Goal: Task Accomplishment & Management: Complete application form

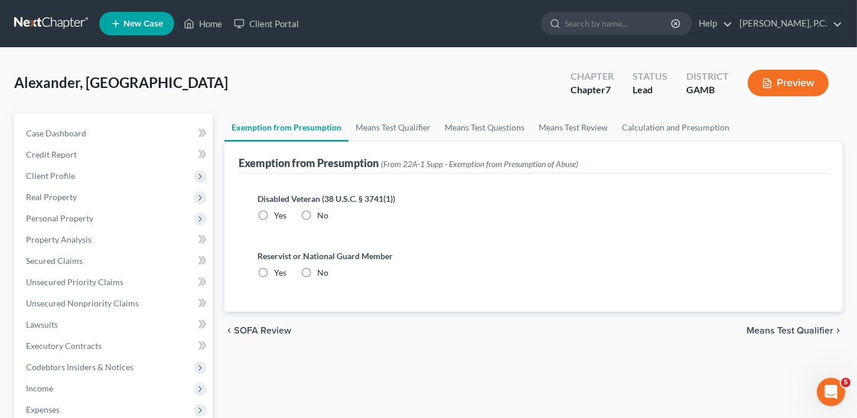
click at [156, 19] on span "New Case" at bounding box center [143, 23] width 40 height 9
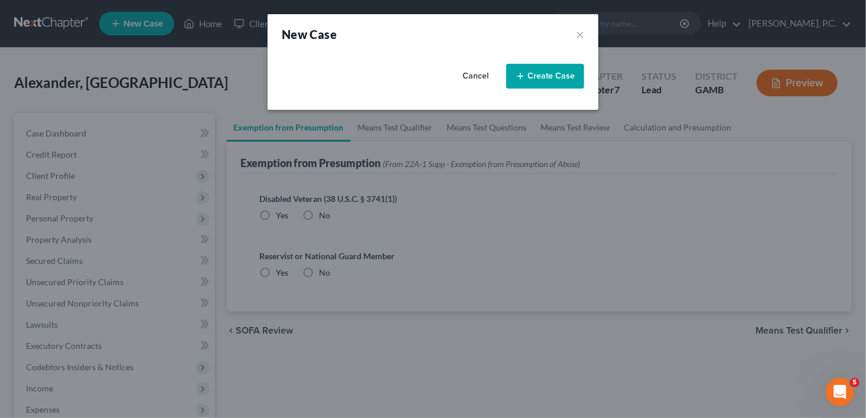
select select "18"
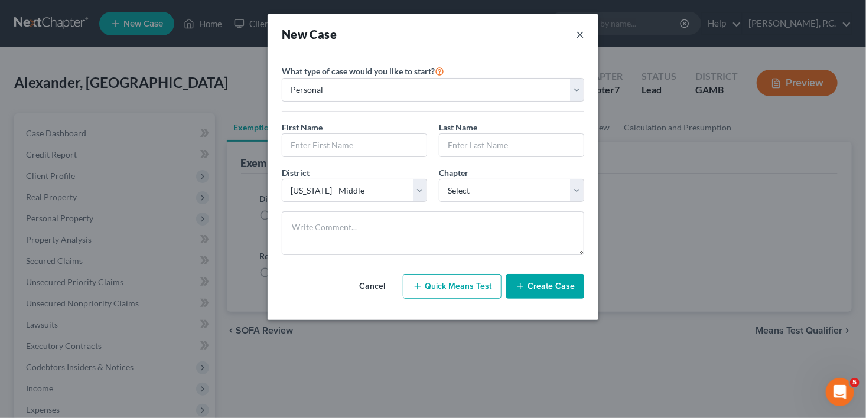
click at [582, 31] on button "×" at bounding box center [580, 34] width 8 height 17
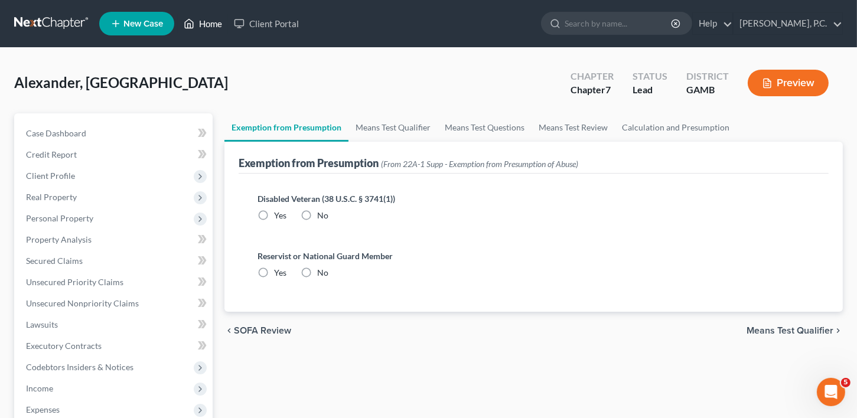
click at [207, 27] on link "Home" at bounding box center [203, 23] width 50 height 21
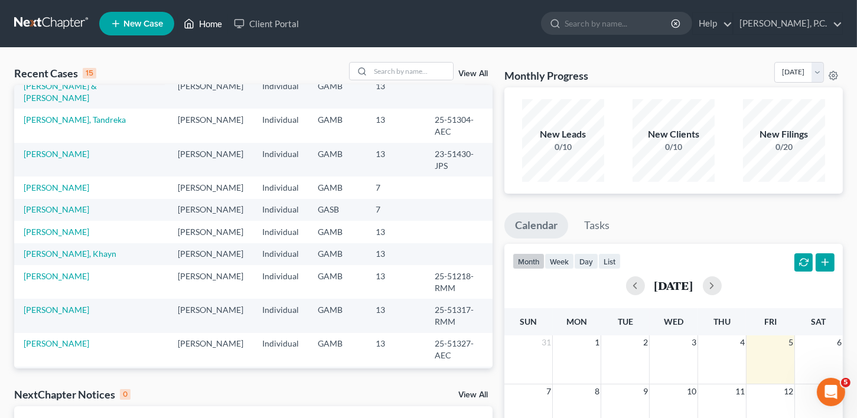
scroll to position [200, 0]
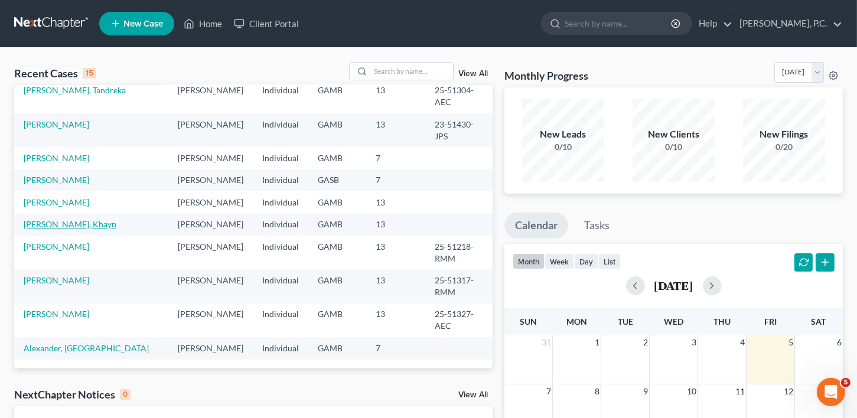
click at [39, 229] on link "[PERSON_NAME], Khayn" at bounding box center [70, 224] width 93 height 10
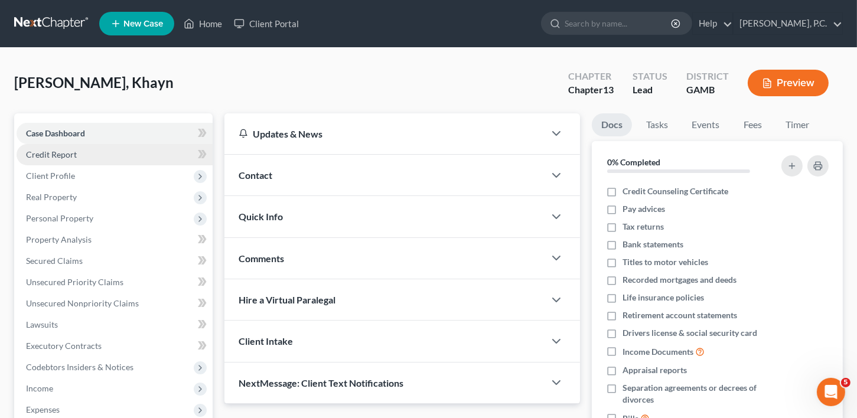
click at [45, 150] on span "Credit Report" at bounding box center [51, 154] width 51 height 10
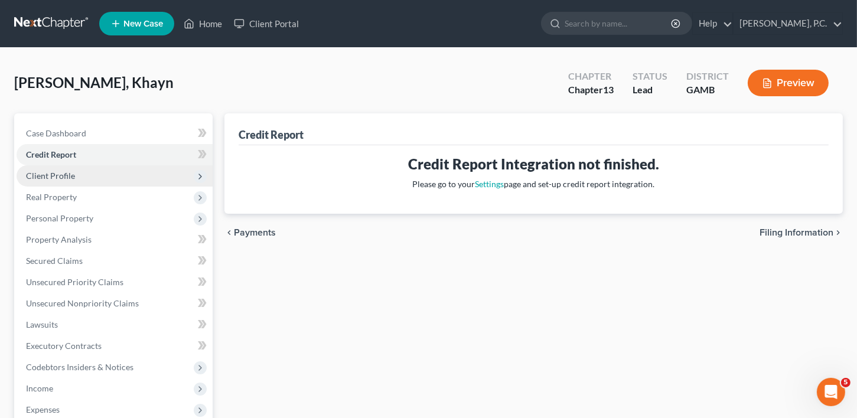
click at [49, 172] on span "Client Profile" at bounding box center [50, 176] width 49 height 10
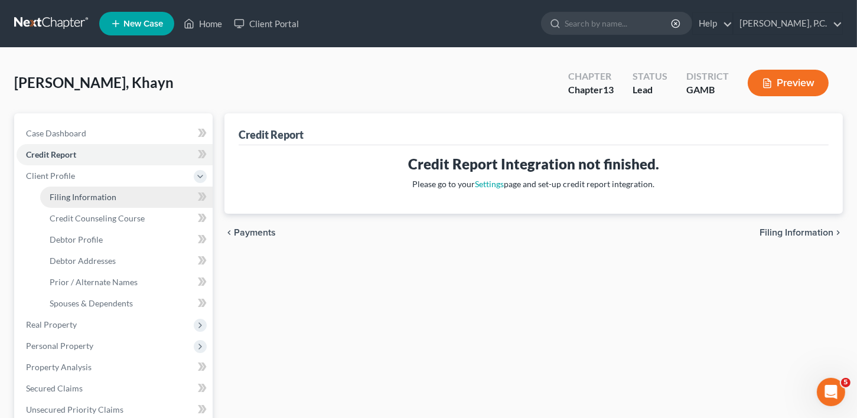
click at [51, 194] on span "Filing Information" at bounding box center [83, 197] width 67 height 10
select select "1"
select select "0"
select select "3"
select select "18"
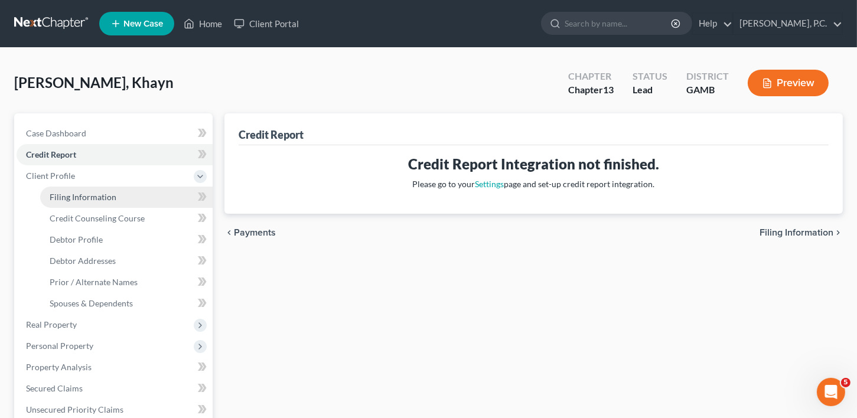
select select "0"
select select "10"
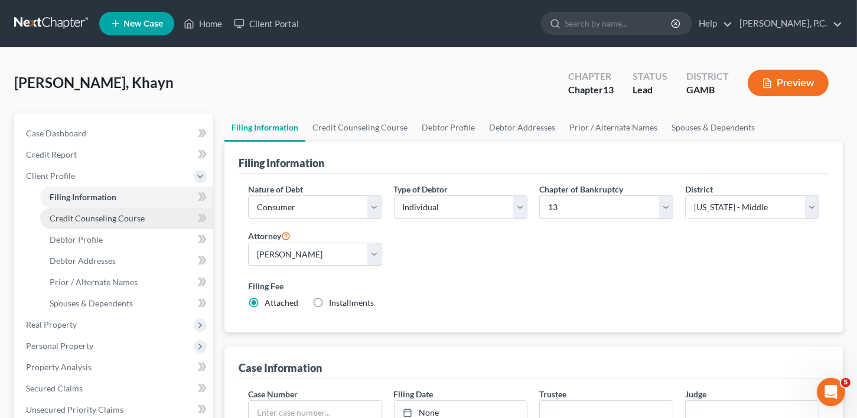
click at [69, 221] on span "Credit Counseling Course" at bounding box center [97, 218] width 95 height 10
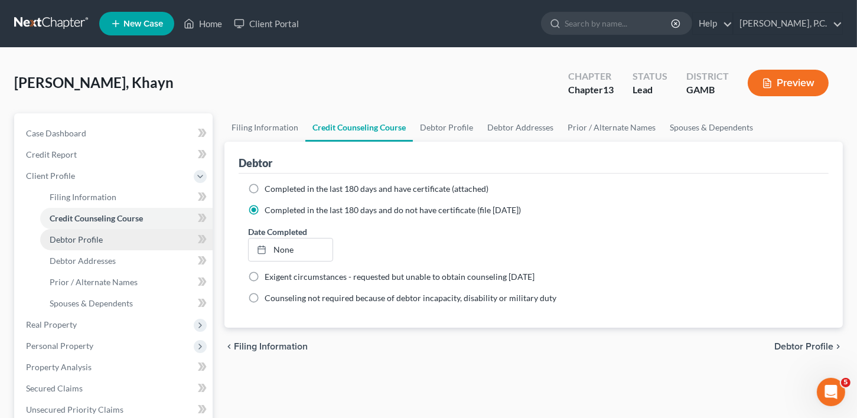
click at [69, 243] on span "Debtor Profile" at bounding box center [76, 240] width 53 height 10
select select "0"
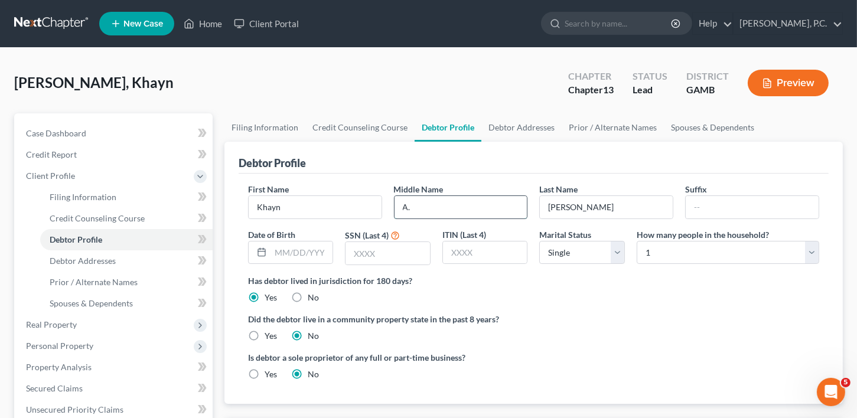
click at [425, 204] on input "A." at bounding box center [461, 207] width 133 height 22
type input "[PERSON_NAME]"
click at [314, 212] on input "Khayn" at bounding box center [315, 207] width 133 height 22
type input "Khayri"
click at [298, 262] on div at bounding box center [291, 253] width 86 height 24
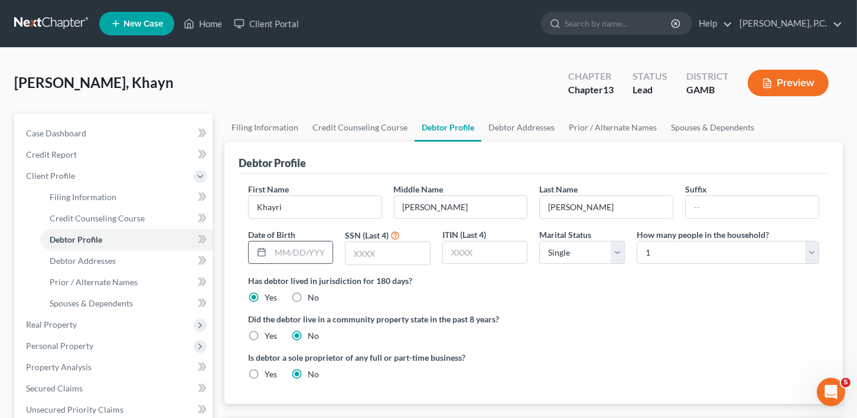
click at [297, 256] on input "text" at bounding box center [302, 253] width 63 height 22
type input "[DATE]"
click at [381, 253] on input "text" at bounding box center [388, 253] width 84 height 22
type input "6702"
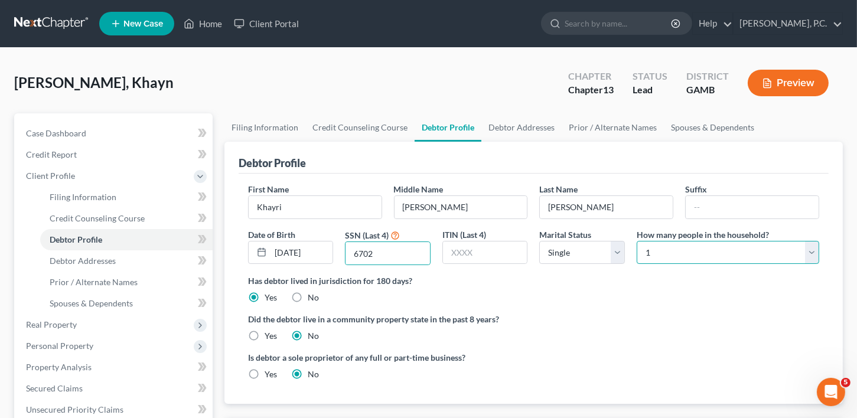
click at [703, 254] on select "Select 1 2 3 4 5 6 7 8 9 10 11 12 13 14 15 16 17 18 19 20" at bounding box center [728, 253] width 183 height 24
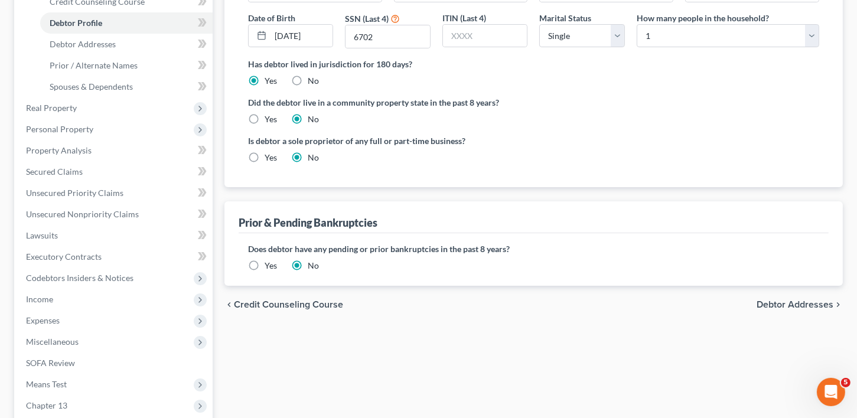
click at [802, 304] on span "Debtor Addresses" at bounding box center [795, 304] width 77 height 9
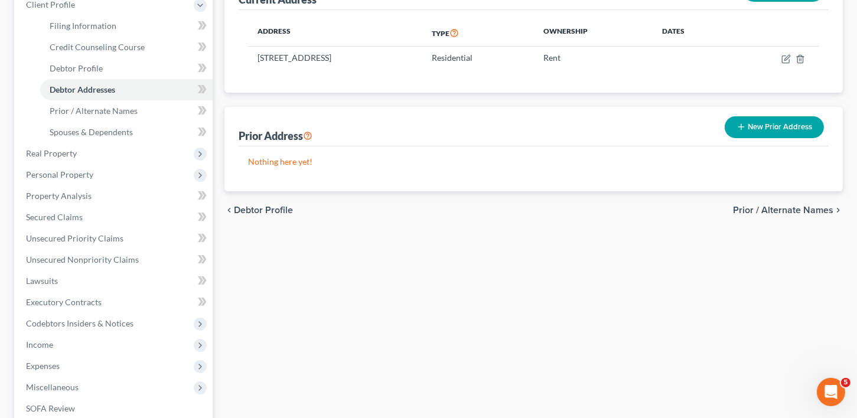
click at [783, 194] on div "chevron_left Debtor Profile Prior / Alternate Names chevron_right" at bounding box center [533, 210] width 619 height 38
click at [788, 206] on span "Prior / Alternate Names" at bounding box center [783, 210] width 100 height 9
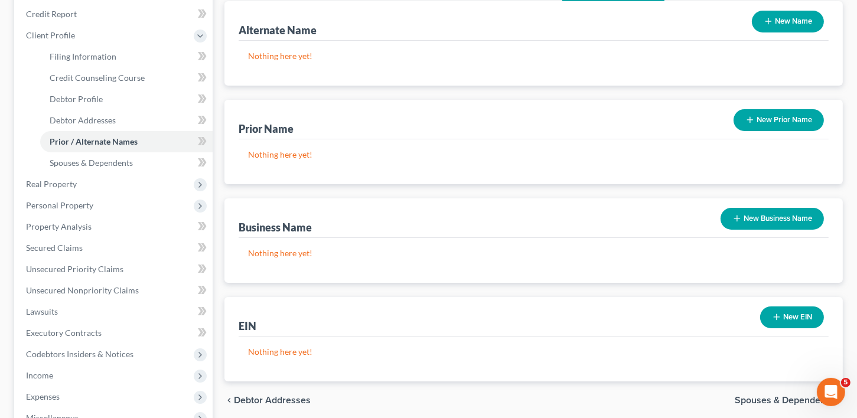
scroll to position [357, 0]
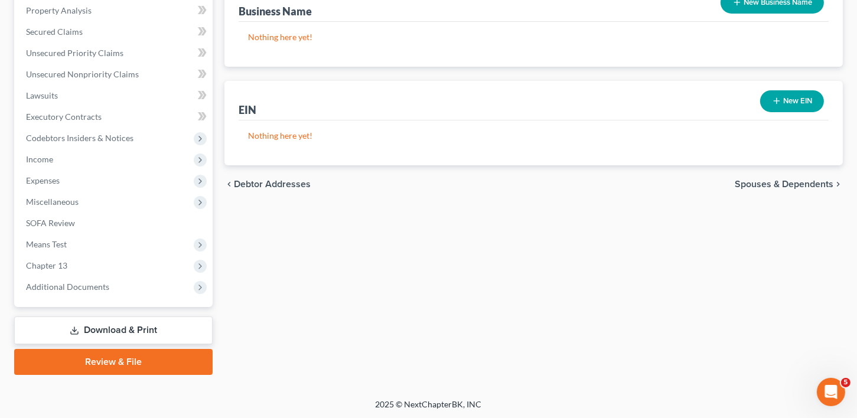
click at [152, 327] on link "Download & Print" at bounding box center [113, 331] width 198 height 28
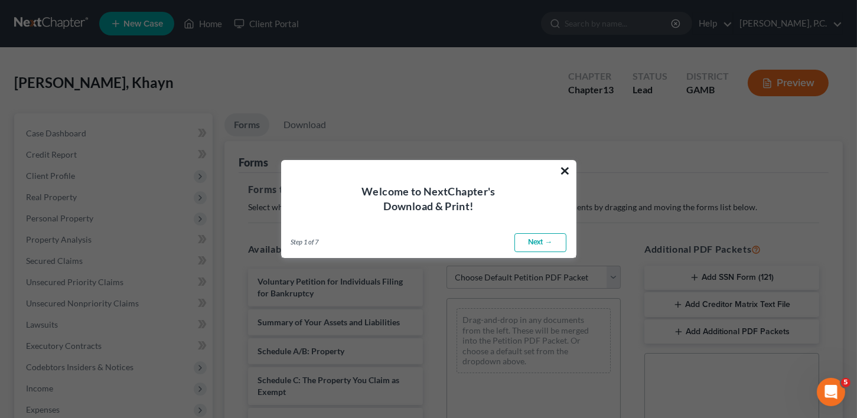
click at [569, 172] on button "×" at bounding box center [565, 170] width 11 height 19
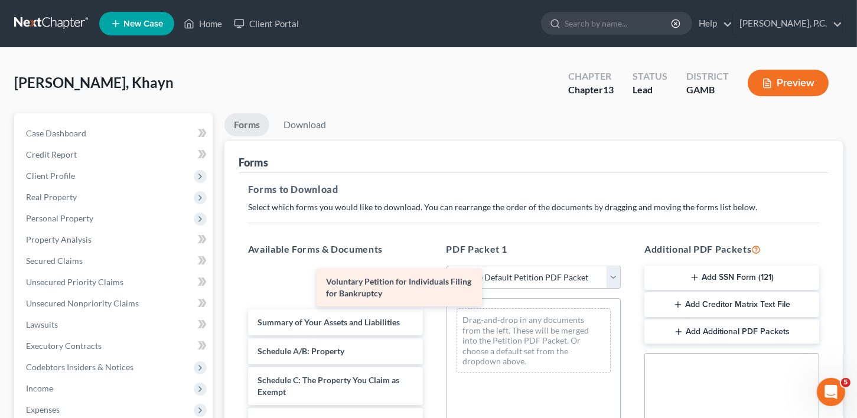
drag, startPoint x: 337, startPoint y: 289, endPoint x: 486, endPoint y: 299, distance: 149.2
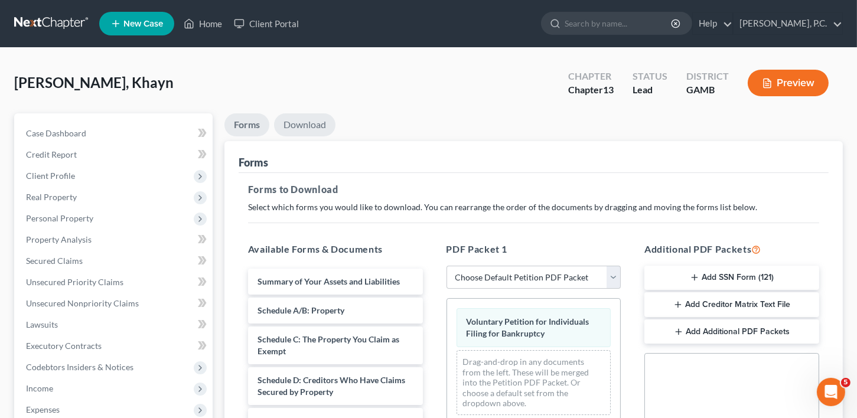
click at [300, 128] on link "Download" at bounding box center [304, 124] width 61 height 23
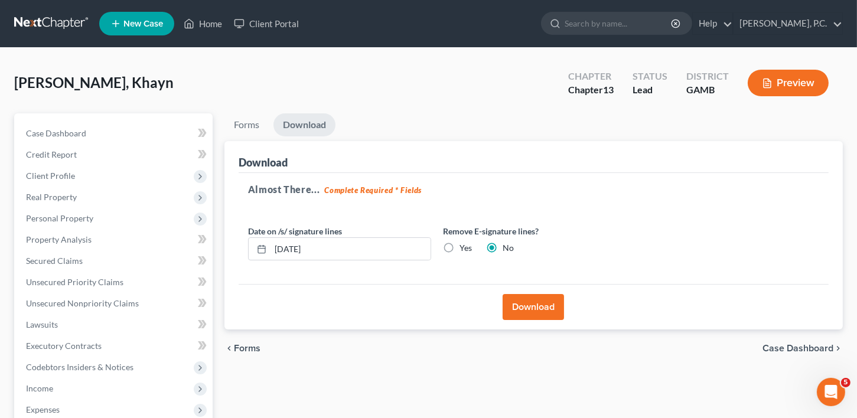
click at [537, 304] on button "Download" at bounding box center [533, 307] width 61 height 26
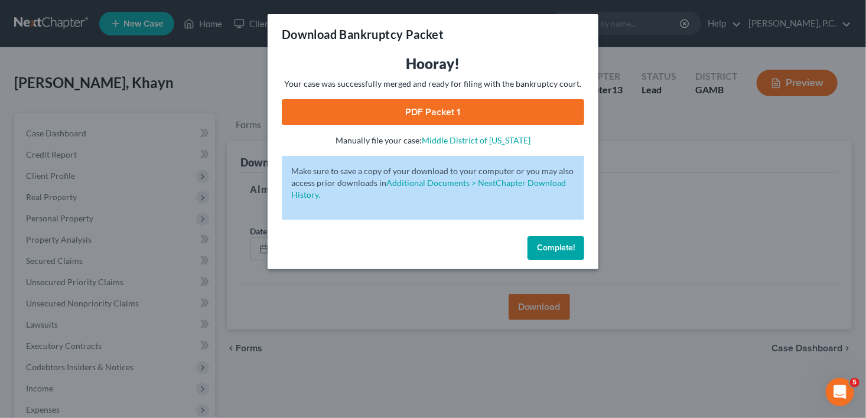
click at [393, 102] on link "PDF Packet 1" at bounding box center [433, 112] width 302 height 26
